Goal: Task Accomplishment & Management: Use online tool/utility

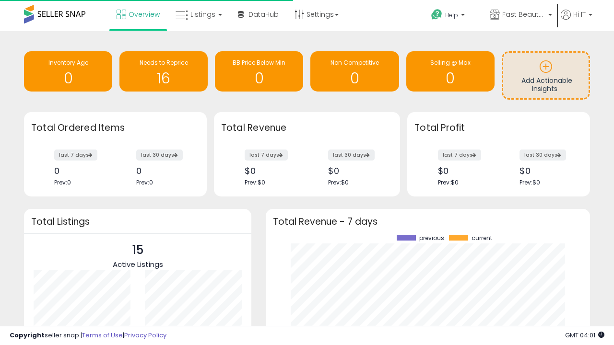
scroll to position [133, 305]
click at [520, 15] on span "Fast Beauty ([GEOGRAPHIC_DATA])" at bounding box center [523, 15] width 43 height 10
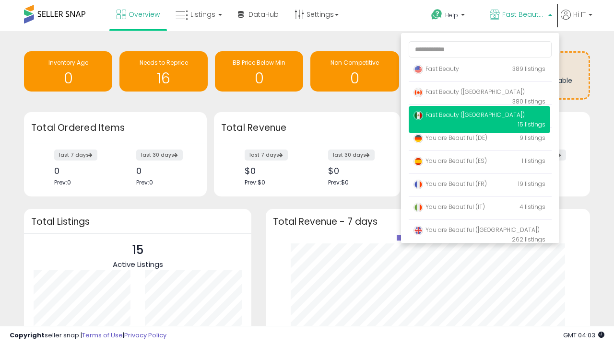
click at [479, 94] on span "Fast Beauty ([GEOGRAPHIC_DATA])" at bounding box center [468, 92] width 111 height 8
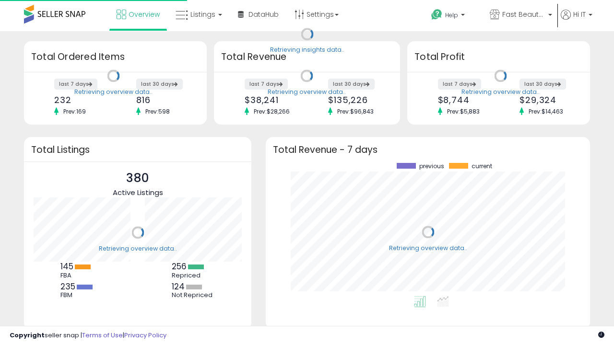
scroll to position [133, 305]
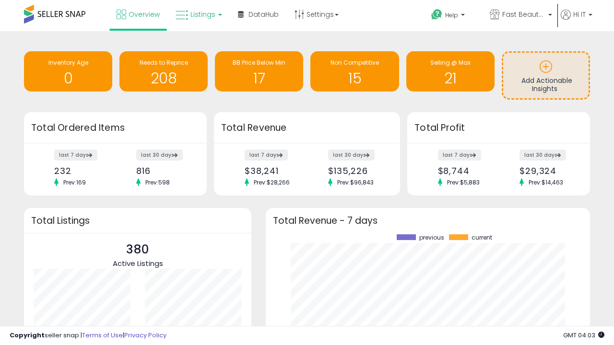
click at [198, 14] on span "Listings" at bounding box center [202, 15] width 25 height 10
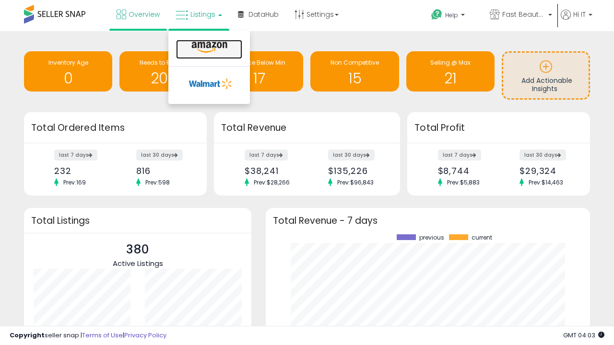
click at [208, 47] on icon at bounding box center [209, 47] width 42 height 12
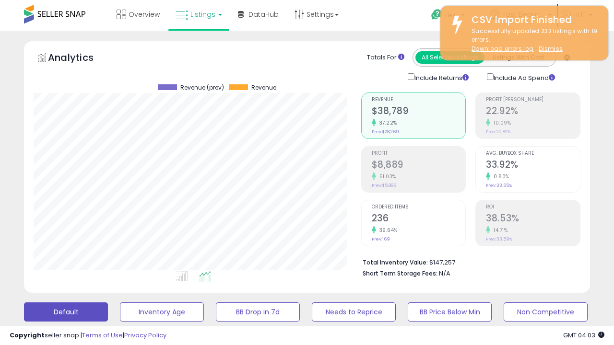
scroll to position [197, 327]
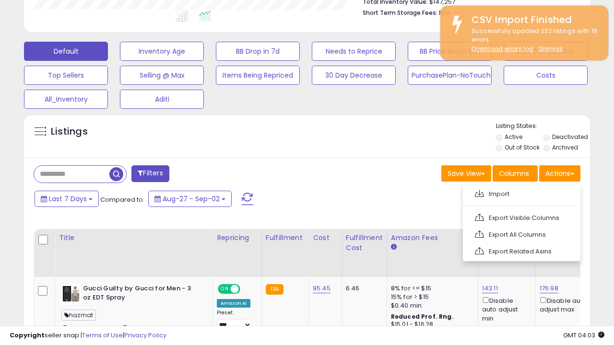
click at [479, 192] on span at bounding box center [479, 193] width 9 height 7
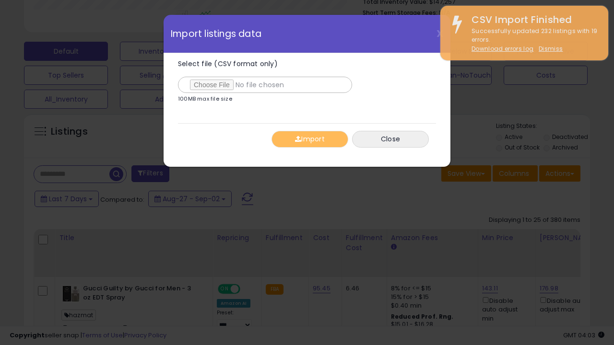
type input "**********"
click at [309, 139] on button "Import" at bounding box center [309, 139] width 77 height 17
